Goal: Navigation & Orientation: Find specific page/section

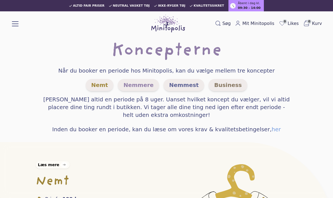
click at [14, 26] on button at bounding box center [15, 23] width 7 height 7
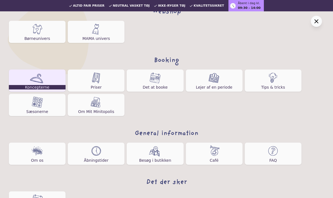
scroll to position [57, 0]
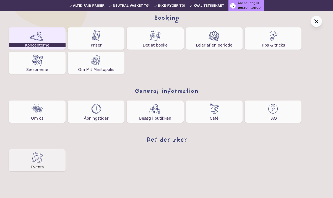
click at [46, 161] on link "Events" at bounding box center [37, 160] width 57 height 22
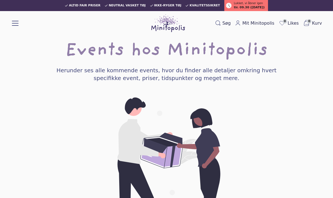
click at [17, 25] on button at bounding box center [15, 22] width 7 height 7
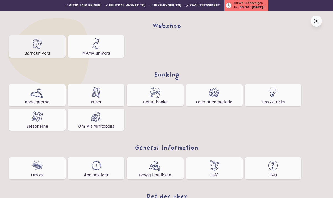
click at [46, 45] on link "Børneunivers" at bounding box center [37, 46] width 57 height 22
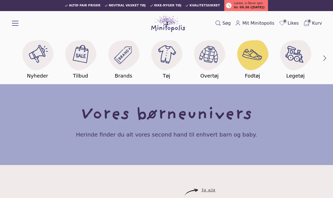
click at [253, 55] on image at bounding box center [251, 53] width 21 height 21
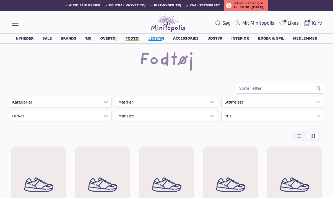
click at [159, 38] on link "Legetøj" at bounding box center [156, 38] width 16 height 3
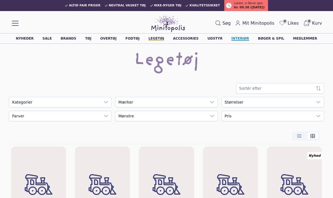
click at [237, 39] on link "Interiør" at bounding box center [240, 38] width 18 height 3
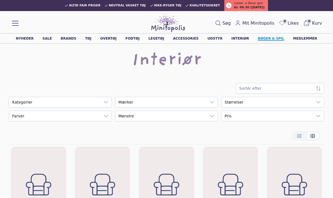
click at [266, 38] on link "Bøger & spil" at bounding box center [271, 38] width 26 height 3
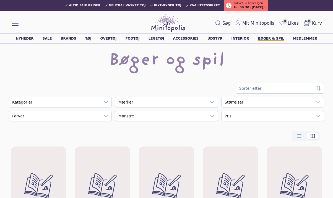
click at [15, 23] on span at bounding box center [15, 23] width 7 height 1
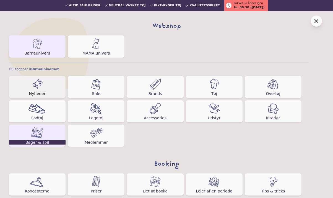
click at [39, 89] on img at bounding box center [36, 83] width 11 height 11
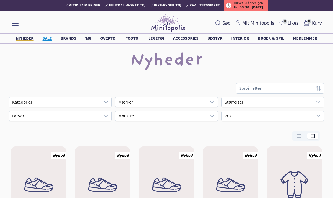
click at [52, 37] on link "Sale" at bounding box center [47, 38] width 9 height 3
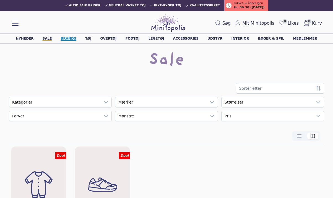
click at [75, 38] on link "Brands" at bounding box center [68, 38] width 15 height 3
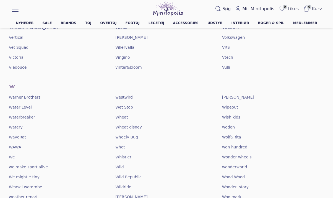
scroll to position [5967, 0]
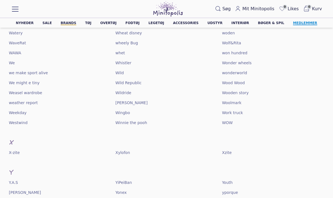
click at [298, 24] on link "Medlemmer" at bounding box center [305, 22] width 24 height 3
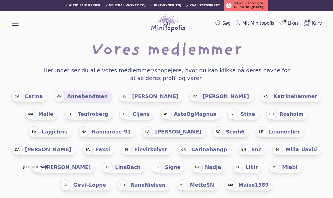
click at [96, 95] on h5 "annebendtsen" at bounding box center [87, 96] width 41 height 8
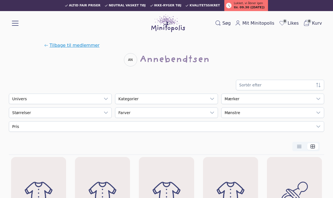
click at [66, 47] on span "Tilbage til medlemmer" at bounding box center [74, 45] width 50 height 7
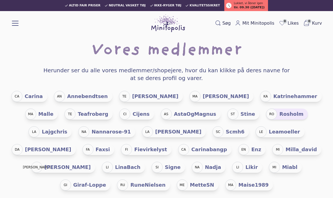
click at [279, 113] on h5 "rosholm" at bounding box center [291, 114] width 24 height 8
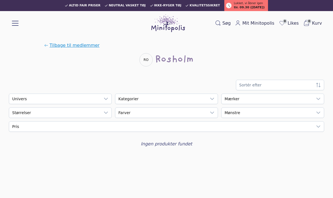
click at [81, 47] on span "Tilbage til medlemmer" at bounding box center [74, 45] width 50 height 7
